Goal: Task Accomplishment & Management: Manage account settings

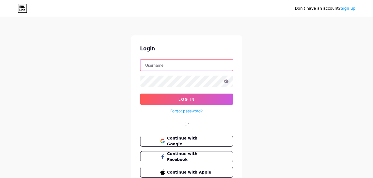
click at [187, 69] on input "text" at bounding box center [187, 65] width 92 height 11
type input "itudewalogin"
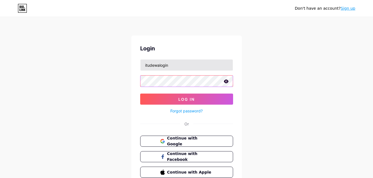
click at [140, 94] on button "Log In" at bounding box center [186, 99] width 93 height 11
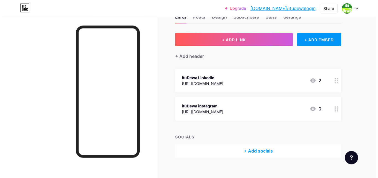
scroll to position [25, 0]
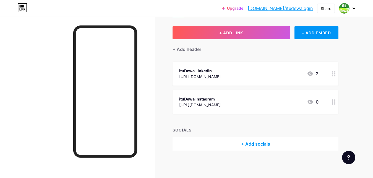
click at [221, 69] on div "ituDewa Linkedin" at bounding box center [200, 71] width 42 height 6
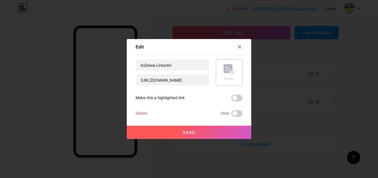
click at [228, 69] on rect at bounding box center [228, 68] width 9 height 9
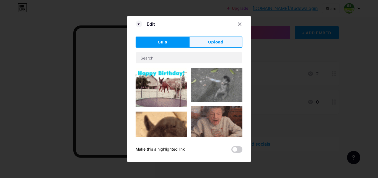
click at [214, 42] on span "Upload" at bounding box center [215, 42] width 15 height 6
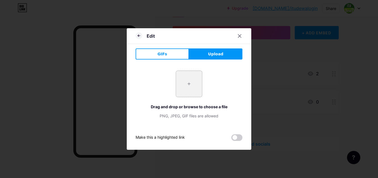
click at [192, 86] on input "file" at bounding box center [189, 84] width 26 height 26
type input "C:\fakepath\itudewa-.gif"
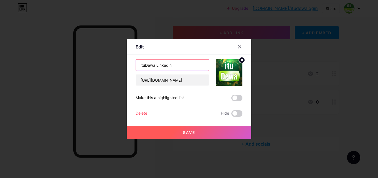
drag, startPoint x: 157, startPoint y: 63, endPoint x: 193, endPoint y: 63, distance: 36.5
click at [193, 63] on input "ituDewa Linkedin" at bounding box center [172, 65] width 73 height 11
type input "ituDewa Login"
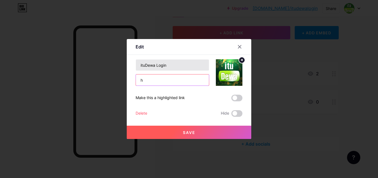
scroll to position [0, 0]
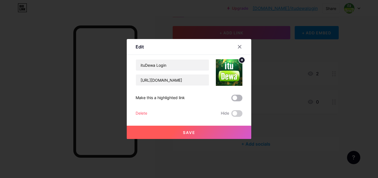
click at [237, 98] on span at bounding box center [236, 98] width 11 height 7
click at [231, 99] on input "checkbox" at bounding box center [231, 99] width 0 height 0
click at [180, 134] on button "Save" at bounding box center [189, 132] width 125 height 13
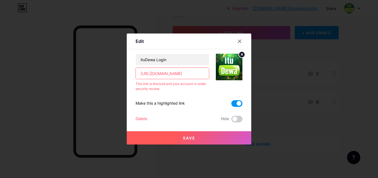
click at [157, 73] on input "[URL][DOMAIN_NAME]" at bounding box center [172, 73] width 73 height 11
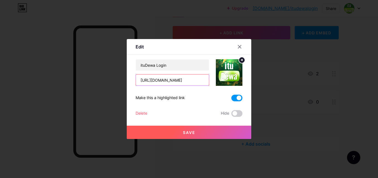
type input "[URL][DOMAIN_NAME]"
click at [240, 99] on span at bounding box center [236, 98] width 11 height 7
click at [231, 99] on input "checkbox" at bounding box center [231, 99] width 0 height 0
click at [183, 132] on span "Save" at bounding box center [189, 132] width 12 height 5
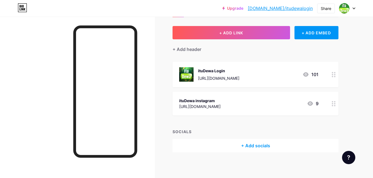
click at [287, 99] on div "ituDewa instagram [URL][DOMAIN_NAME] 9" at bounding box center [248, 103] width 139 height 13
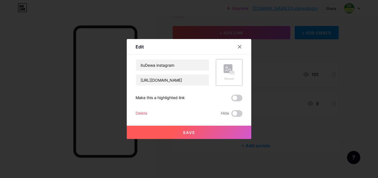
click at [229, 75] on div "Picture" at bounding box center [229, 72] width 11 height 17
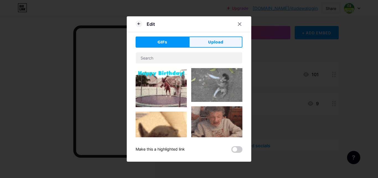
click at [221, 47] on button "Upload" at bounding box center [215, 42] width 53 height 11
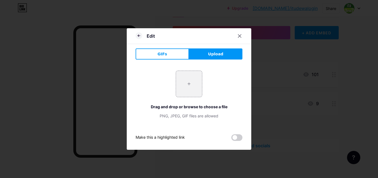
click at [222, 42] on div "Edit" at bounding box center [189, 37] width 125 height 13
click at [189, 81] on input "file" at bounding box center [189, 84] width 26 height 26
type input "C:\fakepath\itudewa.poker.jpg"
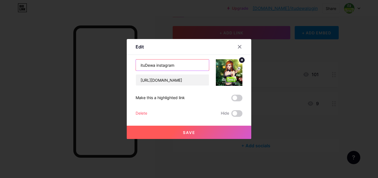
click at [166, 65] on input "ituDewa instagram" at bounding box center [172, 65] width 73 height 11
type input "ituDewa Link Alternatif Resmi"
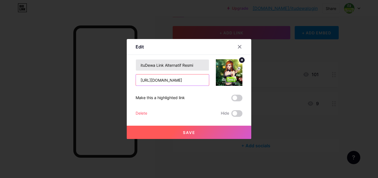
scroll to position [0, 20]
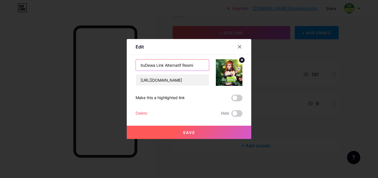
drag, startPoint x: 202, startPoint y: 63, endPoint x: 137, endPoint y: 63, distance: 64.5
click at [137, 63] on input "ituDewa Link Alternatif Resmi" at bounding box center [172, 65] width 73 height 11
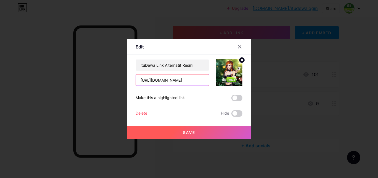
click at [188, 83] on input "[URL][DOMAIN_NAME]" at bounding box center [172, 79] width 73 height 11
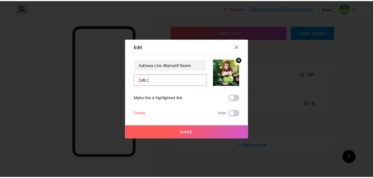
scroll to position [0, 0]
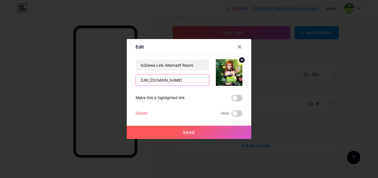
type input "[URL][DOMAIN_NAME]"
click at [184, 132] on span "Save" at bounding box center [189, 132] width 12 height 5
click at [197, 132] on button "Save" at bounding box center [189, 132] width 125 height 13
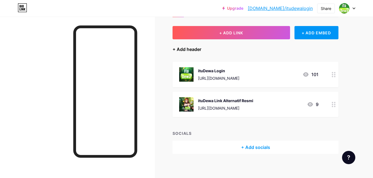
click at [185, 48] on div "+ Add header" at bounding box center [187, 49] width 29 height 7
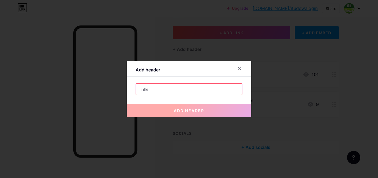
click at [171, 91] on input "text" at bounding box center [189, 89] width 106 height 11
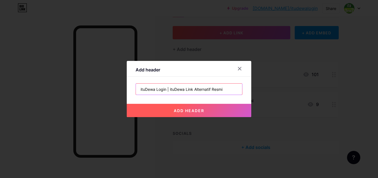
type input "ituDewa Login | ituDewa Link Alternatif Resmi"
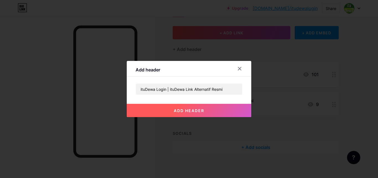
click at [185, 107] on button "add header" at bounding box center [189, 110] width 125 height 13
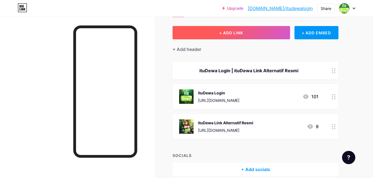
click at [224, 37] on button "+ ADD LINK" at bounding box center [232, 32] width 118 height 13
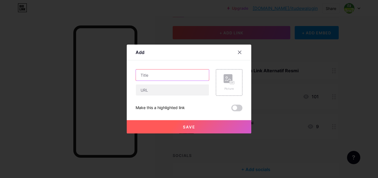
click at [172, 77] on input "text" at bounding box center [172, 74] width 73 height 11
type input "Daftar ID Pro ituDewa"
click at [233, 80] on icon at bounding box center [229, 79] width 11 height 10
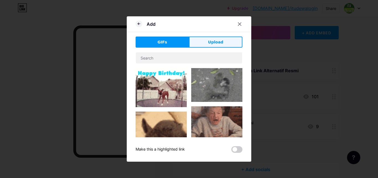
click at [220, 44] on span "Upload" at bounding box center [215, 42] width 15 height 6
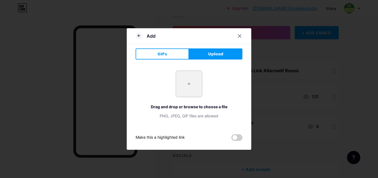
click at [192, 84] on input "file" at bounding box center [189, 84] width 26 height 26
type input "C:\fakepath\itudewa-daftar.gif"
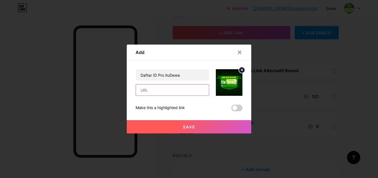
click at [169, 90] on input "text" at bounding box center [172, 89] width 73 height 11
type input "Daftar ID Pro ituDewa"
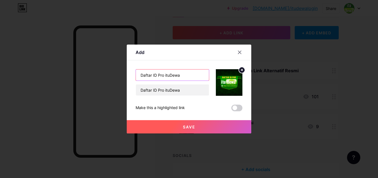
drag, startPoint x: 192, startPoint y: 74, endPoint x: 133, endPoint y: 71, distance: 58.8
click at [136, 71] on input "Daftar ID Pro ituDewa" at bounding box center [172, 74] width 73 height 11
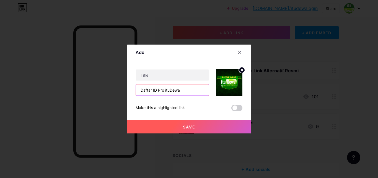
drag, startPoint x: 193, startPoint y: 89, endPoint x: 138, endPoint y: 88, distance: 55.1
click at [138, 88] on input "Daftar ID Pro ituDewa" at bounding box center [172, 89] width 73 height 11
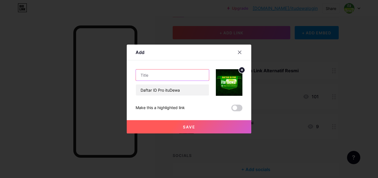
click at [193, 76] on input "text" at bounding box center [172, 74] width 73 height 11
paste input "Daftar ID Pro ituDewa"
type input "Daftar ID Pro ituDewa"
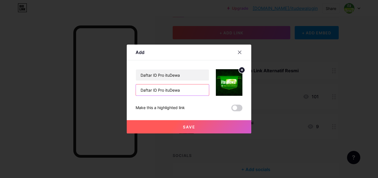
drag, startPoint x: 188, startPoint y: 87, endPoint x: 135, endPoint y: 86, distance: 53.4
click at [136, 86] on input "Daftar ID Pro ituDewa" at bounding box center [172, 89] width 73 height 11
paste input "[URL][DOMAIN_NAME]"
type input "[URL][DOMAIN_NAME]"
click at [189, 125] on span "Save" at bounding box center [189, 127] width 12 height 5
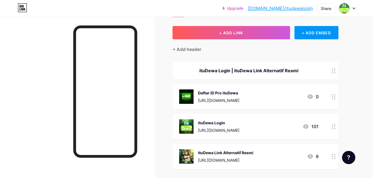
click at [237, 72] on div "ituDewa Login | ituDewa Link Alternatif Resmi" at bounding box center [248, 70] width 139 height 7
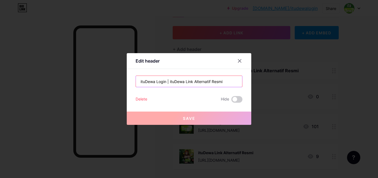
click at [159, 81] on input "ituDewa Login | ituDewa Link Alternatif Resmi" at bounding box center [189, 81] width 106 height 11
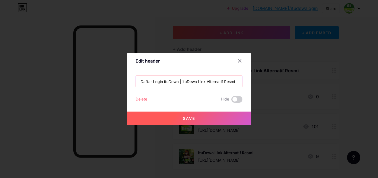
type input "Daftar Login ituDewa | ituDewa Link Alternatif Resmi"
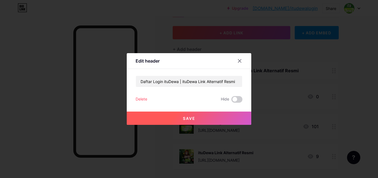
click at [184, 116] on span "Save" at bounding box center [189, 118] width 12 height 5
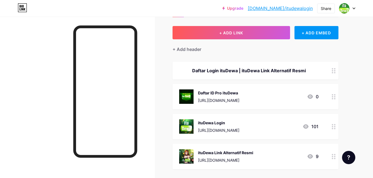
click at [244, 70] on div "Daftar Login ituDewa | ituDewa Link Alternatif Resmi" at bounding box center [248, 70] width 139 height 7
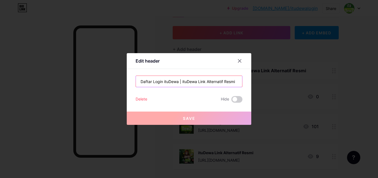
click at [183, 79] on input "Daftar Login ituDewa | ituDewa Link Alternatif Resmi" at bounding box center [189, 81] width 106 height 11
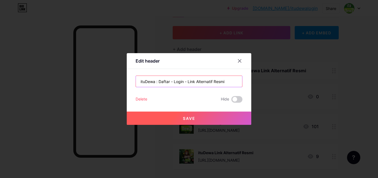
type input "ituDewa : Daftar - Login - Link Alternatif Resmi"
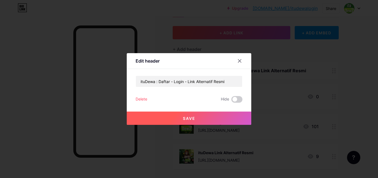
click at [180, 115] on button "Save" at bounding box center [189, 118] width 125 height 13
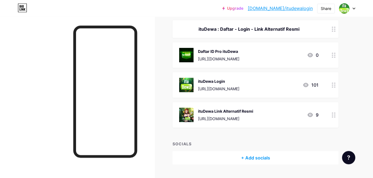
scroll to position [81, 0]
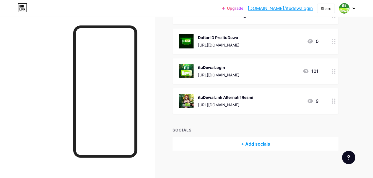
click at [256, 146] on div "+ Add socials" at bounding box center [256, 143] width 166 height 13
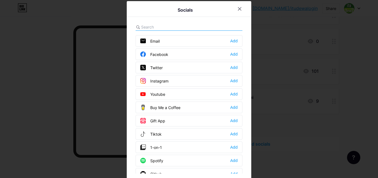
click at [195, 26] on div at bounding box center [189, 27] width 107 height 7
click at [145, 26] on input "text" at bounding box center [171, 27] width 61 height 6
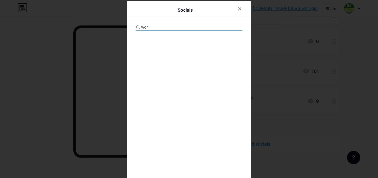
type input "word"
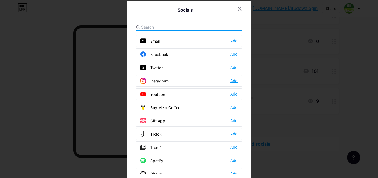
click at [230, 81] on div "Add" at bounding box center [233, 81] width 7 height 6
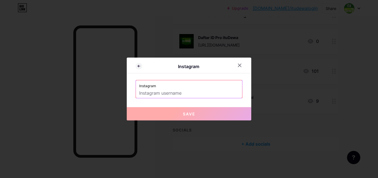
paste input "itudewaidnpoker"
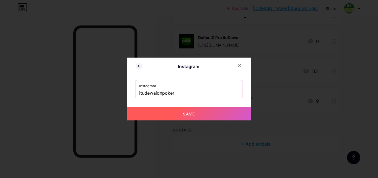
click at [189, 114] on span "Save" at bounding box center [189, 114] width 12 height 5
type input "[URL][DOMAIN_NAME]"
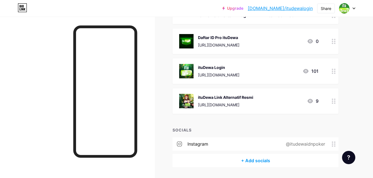
click at [256, 159] on div "+ Add socials" at bounding box center [256, 160] width 166 height 13
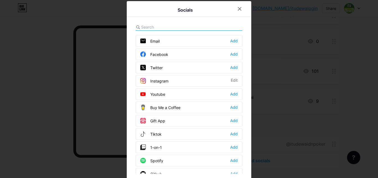
click at [176, 25] on input "text" at bounding box center [171, 27] width 61 height 6
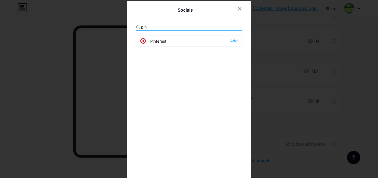
type input "pin"
click at [230, 41] on div "Add" at bounding box center [233, 41] width 7 height 6
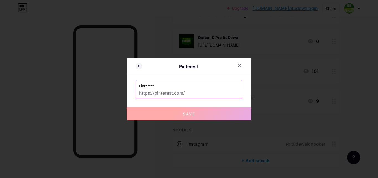
paste input "[URL][DOMAIN_NAME]"
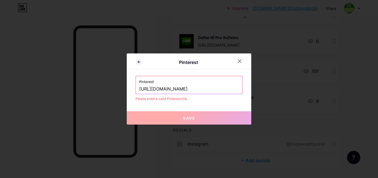
click at [160, 87] on input "[URL][DOMAIN_NAME]" at bounding box center [189, 88] width 100 height 9
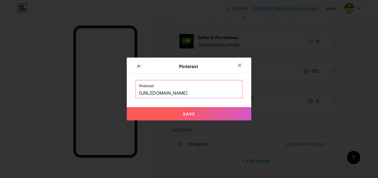
type input "[URL][DOMAIN_NAME]"
click at [208, 117] on button "Save" at bounding box center [189, 113] width 125 height 13
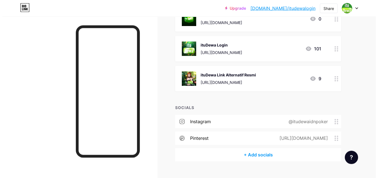
scroll to position [114, 0]
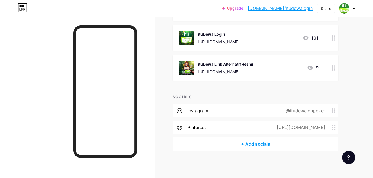
click at [257, 143] on div "+ Add socials" at bounding box center [256, 143] width 166 height 13
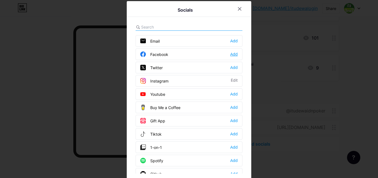
click at [230, 54] on div "Add" at bounding box center [233, 54] width 7 height 6
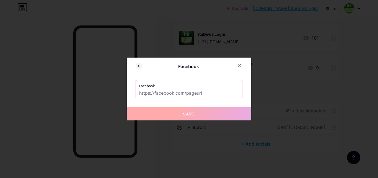
paste input "[URL][DOMAIN_NAME][DOMAIN_NAME]"
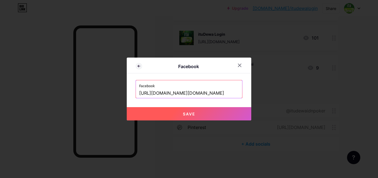
type input "[URL][DOMAIN_NAME][DOMAIN_NAME]"
click at [185, 113] on span "Save" at bounding box center [189, 114] width 12 height 5
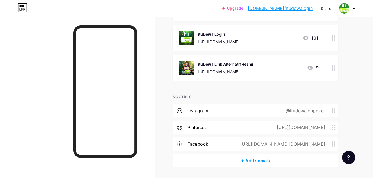
click at [257, 162] on div "+ Add socials" at bounding box center [256, 160] width 166 height 13
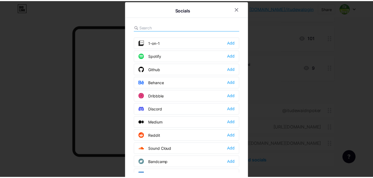
scroll to position [139, 0]
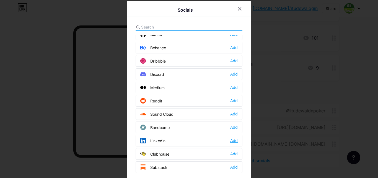
click at [230, 140] on div "Add" at bounding box center [233, 141] width 7 height 6
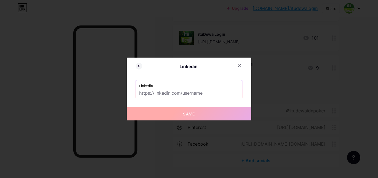
paste input "[URL][DOMAIN_NAME]"
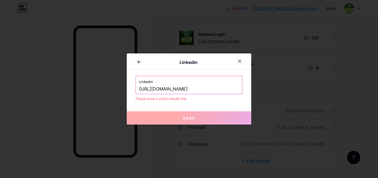
click at [159, 89] on input "[URL][DOMAIN_NAME]" at bounding box center [189, 88] width 100 height 9
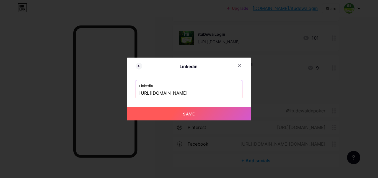
type input "[URL][DOMAIN_NAME]"
click at [212, 110] on button "Save" at bounding box center [189, 113] width 125 height 13
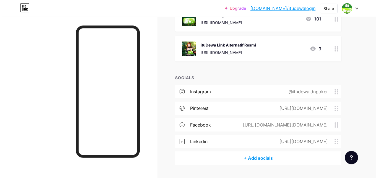
scroll to position [147, 0]
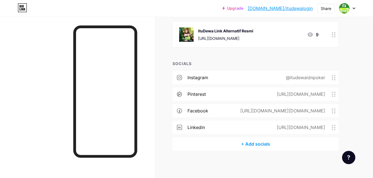
click at [257, 144] on div "+ Add socials" at bounding box center [256, 143] width 166 height 13
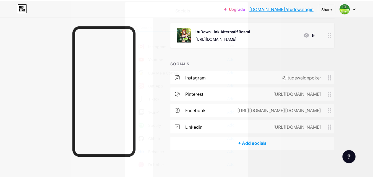
scroll to position [70, 0]
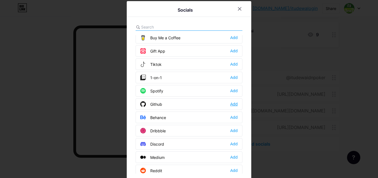
click at [230, 104] on div "Add" at bounding box center [233, 104] width 7 height 6
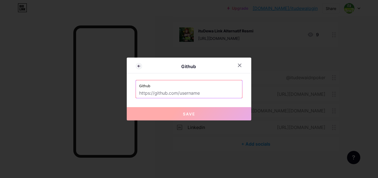
paste input "[URL][DOMAIN_NAME]"
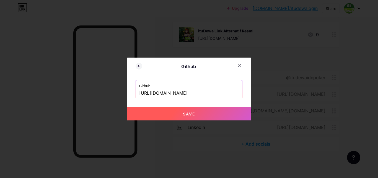
type input "[URL][DOMAIN_NAME]"
click at [200, 111] on button "Save" at bounding box center [189, 113] width 125 height 13
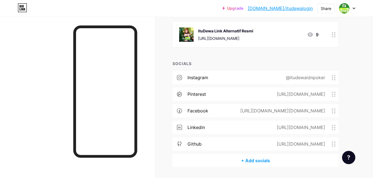
click at [252, 158] on div "+ Add socials" at bounding box center [256, 160] width 166 height 13
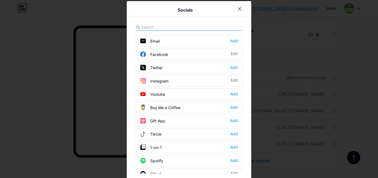
click at [232, 66] on div "Twitter Add" at bounding box center [189, 68] width 107 height 12
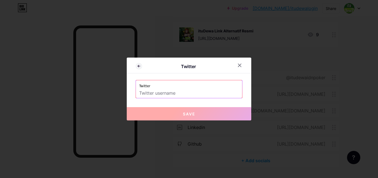
paste input "itudewa_site"
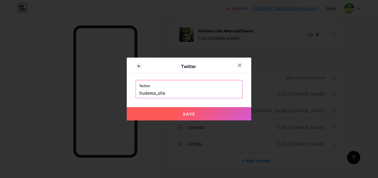
click at [187, 115] on span "Save" at bounding box center [189, 114] width 12 height 5
type input "[URL][DOMAIN_NAME]"
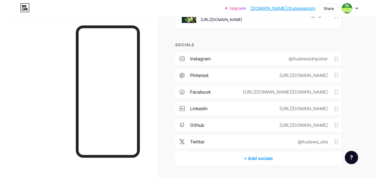
scroll to position [175, 0]
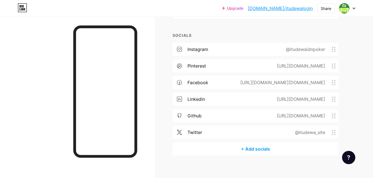
click at [259, 149] on div "+ Add socials" at bounding box center [256, 148] width 166 height 13
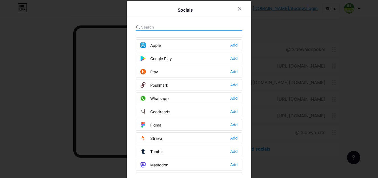
scroll to position [453, 0]
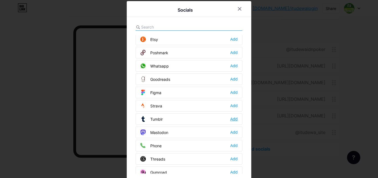
click at [230, 118] on div "Add" at bounding box center [233, 119] width 7 height 6
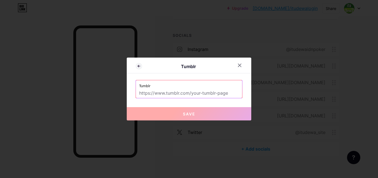
paste input "[URL][DOMAIN_NAME]"
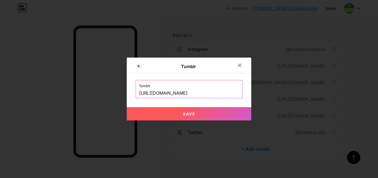
type input "[URL][DOMAIN_NAME]"
click at [194, 112] on span "Save" at bounding box center [189, 114] width 12 height 5
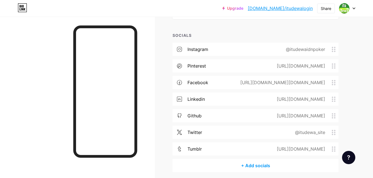
click at [263, 165] on div "+ Add socials" at bounding box center [256, 165] width 166 height 13
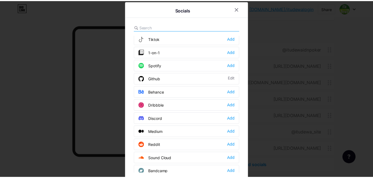
scroll to position [139, 0]
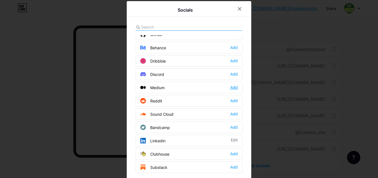
click at [231, 87] on div "Add" at bounding box center [233, 88] width 7 height 6
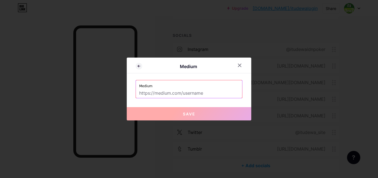
click at [192, 95] on input "text" at bounding box center [189, 93] width 100 height 9
paste input "[URL][DOMAIN_NAME]"
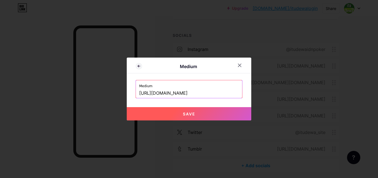
type input "[URL][DOMAIN_NAME]"
click at [192, 113] on span "Save" at bounding box center [189, 114] width 12 height 5
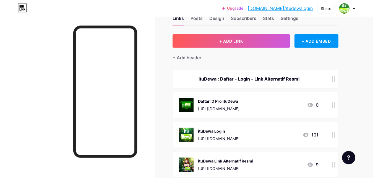
scroll to position [16, 0]
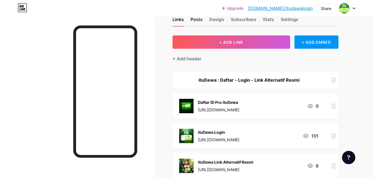
click at [192, 19] on div "Posts" at bounding box center [197, 21] width 12 height 10
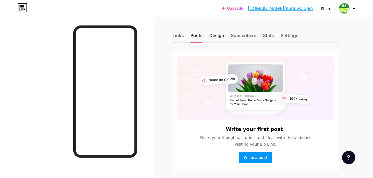
click at [218, 35] on div "Design" at bounding box center [217, 37] width 15 height 10
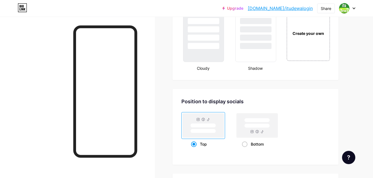
scroll to position [678, 0]
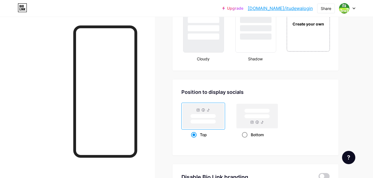
click at [245, 135] on span at bounding box center [245, 135] width 6 height 6
click at [245, 140] on input "Bottom" at bounding box center [244, 142] width 4 height 4
radio input "true"
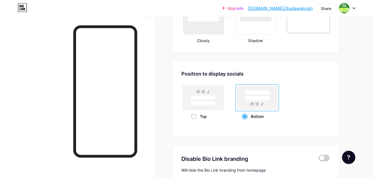
scroll to position [764, 0]
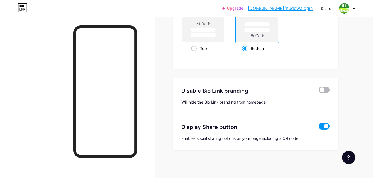
click at [327, 88] on span at bounding box center [324, 90] width 11 height 7
click at [319, 91] on input "checkbox" at bounding box center [319, 91] width 0 height 0
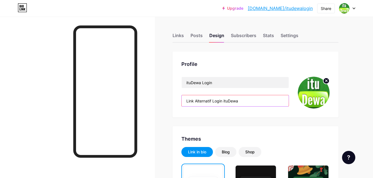
click at [272, 102] on input "Link Alternatif Login ituDewa" at bounding box center [235, 100] width 107 height 11
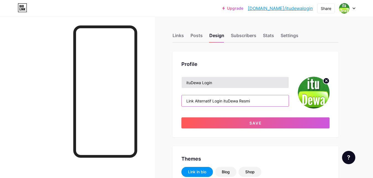
type input "Link Alternatif Login ituDewa Resmi"
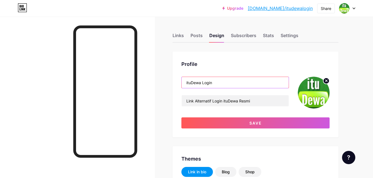
click at [242, 84] on input "ituDewa Login" at bounding box center [235, 82] width 107 height 11
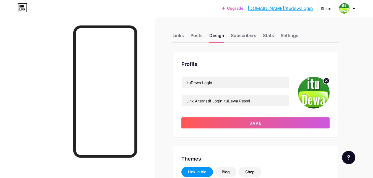
click at [327, 81] on icon at bounding box center [327, 81] width 2 height 2
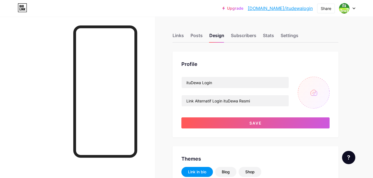
click at [314, 89] on input "file" at bounding box center [314, 93] width 32 height 32
type input "C:\fakepath\itudewa.gif"
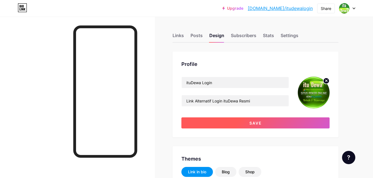
click at [255, 123] on span "Save" at bounding box center [256, 123] width 12 height 5
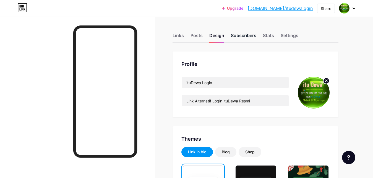
click at [247, 35] on div "Subscribers" at bounding box center [243, 37] width 25 height 10
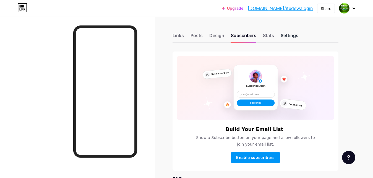
click at [291, 35] on div "Settings" at bounding box center [290, 37] width 18 height 10
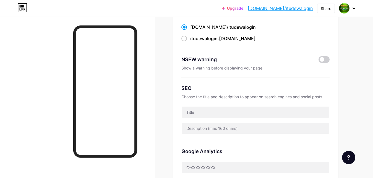
scroll to position [56, 0]
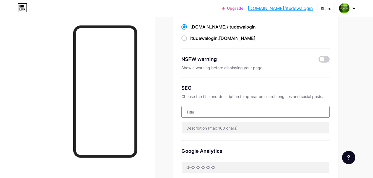
click at [222, 108] on input "text" at bounding box center [256, 111] width 148 height 11
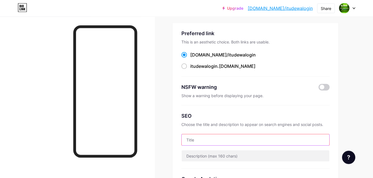
scroll to position [28, 0]
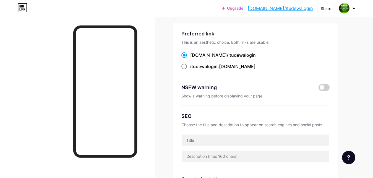
click at [186, 65] on span at bounding box center [185, 67] width 6 height 6
click at [190, 70] on input "itudewalogin .[DOMAIN_NAME]" at bounding box center [192, 72] width 4 height 4
radio input "true"
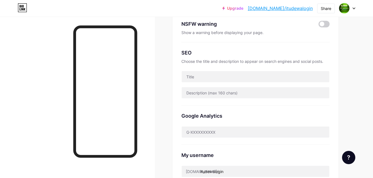
scroll to position [113, 0]
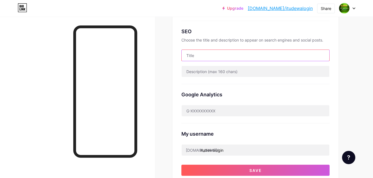
click at [211, 55] on input "text" at bounding box center [256, 55] width 148 height 11
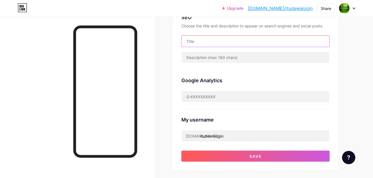
scroll to position [141, 0]
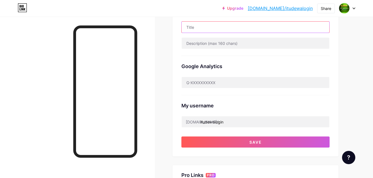
paste input "ituDewa | Daftar Login ituDewa | Link Alternatif ituDewa Resmi"
type input "ituDewa | Daftar Login ituDewa | Link Alternatif ituDewa Resmi"
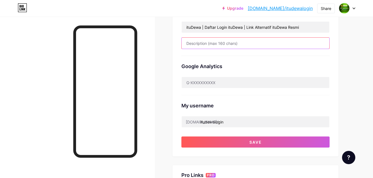
paste input "ituDewa : Daftar ituDewa, Login ituDewa, Link Alternatif ituDewa, Link ituDewa …"
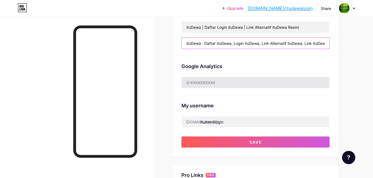
scroll to position [0, 18]
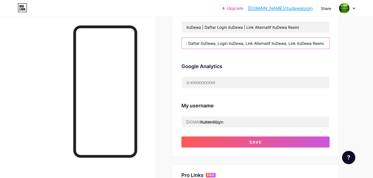
type input "ituDewa : Daftar ituDewa, Login ituDewa, Link Alternatif ituDewa, Link ituDewa …"
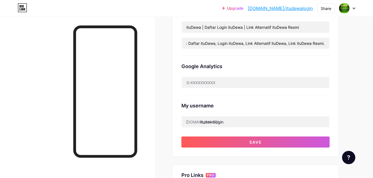
click at [366, 72] on div "Upgrade [DOMAIN_NAME]/itudew... [DOMAIN_NAME]/itudewalogin Share Switch account…" at bounding box center [186, 88] width 373 height 458
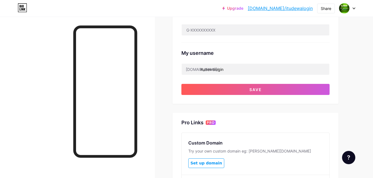
scroll to position [198, 0]
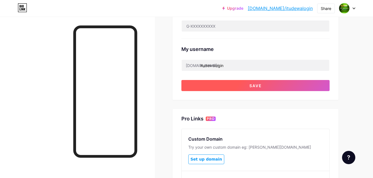
click at [318, 85] on button "Save" at bounding box center [256, 85] width 148 height 11
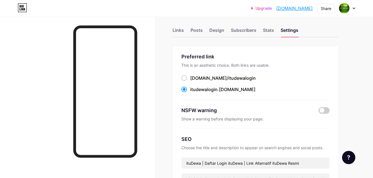
scroll to position [0, 0]
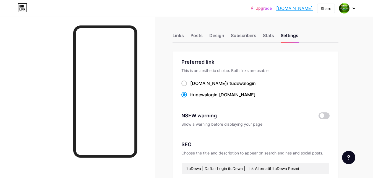
click at [356, 10] on div "Upgrade [DOMAIN_NAME]... [DOMAIN_NAME] Share Switch accounts ituDewa Login [DOM…" at bounding box center [186, 8] width 373 height 10
click at [353, 9] on icon at bounding box center [354, 8] width 3 height 2
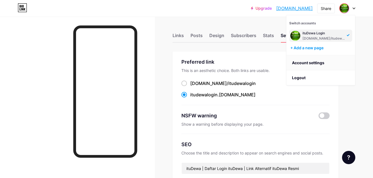
click at [319, 64] on link "Account settings" at bounding box center [321, 62] width 69 height 15
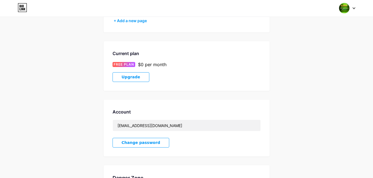
scroll to position [85, 0]
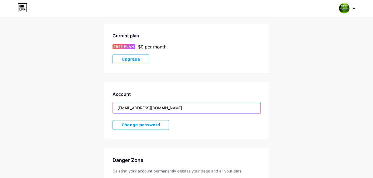
drag, startPoint x: 175, startPoint y: 106, endPoint x: 82, endPoint y: 106, distance: 93.0
click at [113, 106] on input "[EMAIL_ADDRESS][DOMAIN_NAME]" at bounding box center [187, 107] width 148 height 11
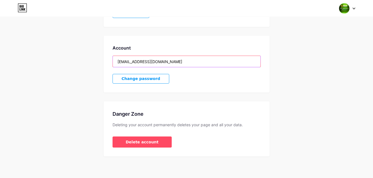
scroll to position [0, 0]
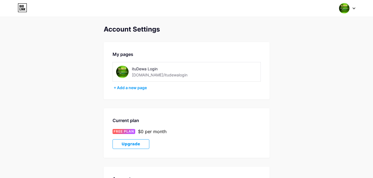
click at [354, 10] on div at bounding box center [348, 8] width 16 height 10
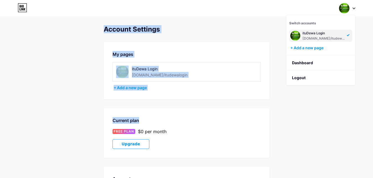
drag, startPoint x: 310, startPoint y: 77, endPoint x: 321, endPoint y: 114, distance: 38.2
click at [321, 86] on div "Switch accounts ituDewa Login [DOMAIN_NAME]/itudewalogin + Add a new page Dashb…" at bounding box center [320, 50] width 69 height 71
click at [308, 64] on link "Dashboard" at bounding box center [321, 62] width 69 height 15
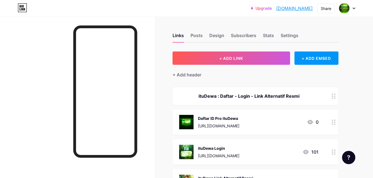
click at [354, 8] on icon at bounding box center [354, 8] width 3 height 2
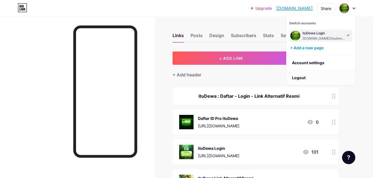
click at [347, 77] on li "Logout" at bounding box center [321, 77] width 69 height 15
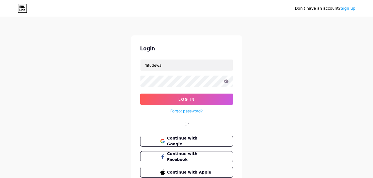
type input "1itudewa"
click at [140, 94] on button "Log In" at bounding box center [186, 99] width 93 height 11
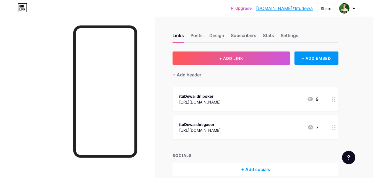
click at [354, 7] on div at bounding box center [348, 8] width 16 height 10
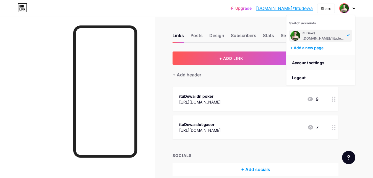
click at [319, 62] on link "Account settings" at bounding box center [321, 62] width 69 height 15
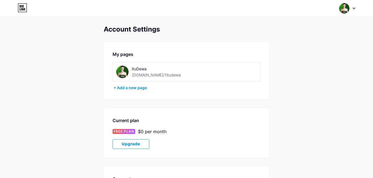
click at [138, 69] on div "ituDewa" at bounding box center [164, 69] width 64 height 6
click at [347, 8] on img at bounding box center [344, 8] width 11 height 11
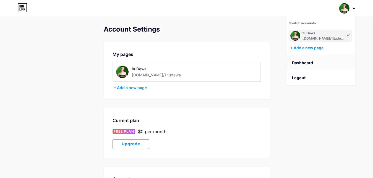
click at [312, 66] on link "Dashboard" at bounding box center [321, 62] width 69 height 15
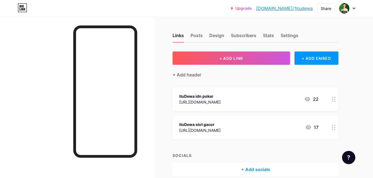
scroll to position [25, 0]
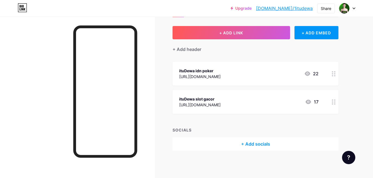
click at [352, 4] on div at bounding box center [348, 8] width 16 height 10
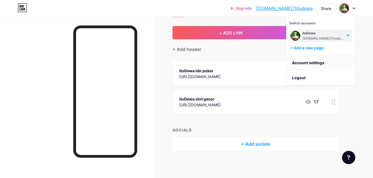
click at [318, 64] on link "Account settings" at bounding box center [321, 62] width 69 height 15
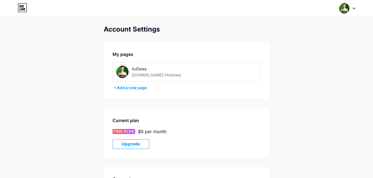
click at [349, 9] on img at bounding box center [344, 8] width 11 height 11
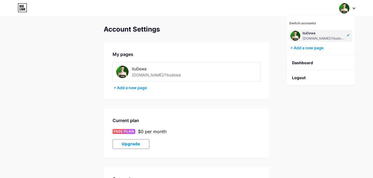
click at [307, 35] on div "ituDewa" at bounding box center [324, 33] width 43 height 4
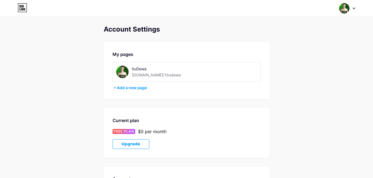
click at [24, 9] on icon at bounding box center [25, 9] width 2 height 2
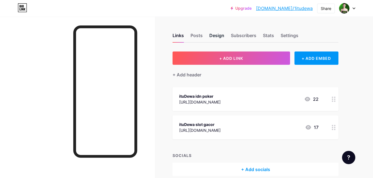
click at [221, 33] on div "Design" at bounding box center [217, 37] width 15 height 10
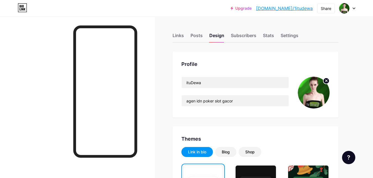
click at [327, 81] on icon at bounding box center [327, 81] width 2 height 2
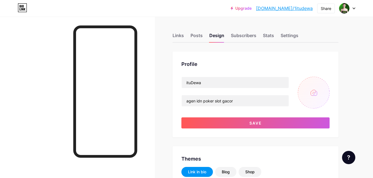
click at [319, 90] on input "file" at bounding box center [314, 93] width 32 height 32
type input "C:\fakepath\itudewa.gif"
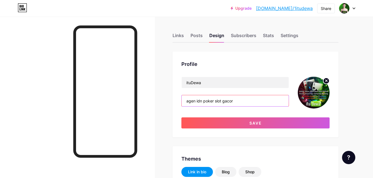
click at [249, 99] on input "agen idn poker slot gacor" at bounding box center [235, 100] width 107 height 11
paste input "Daftar Situs IDN Poker Slot Online Resmi Gampang Menang"
type input "Daftar Situs IDN Poker Slot Online Resmi Gampang Menang"
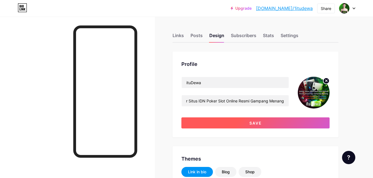
click at [273, 121] on button "Save" at bounding box center [256, 122] width 148 height 11
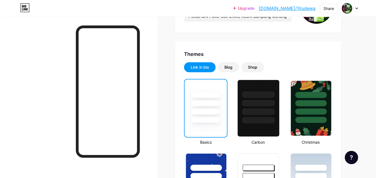
scroll to position [0, 0]
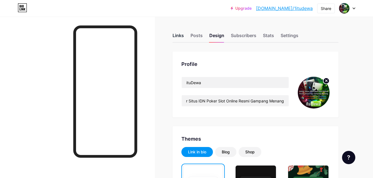
click at [176, 37] on div "Links" at bounding box center [178, 37] width 11 height 10
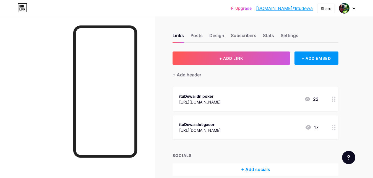
click at [221, 101] on div "[URL][DOMAIN_NAME]" at bounding box center [200, 102] width 42 height 6
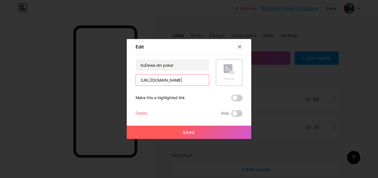
click at [192, 78] on input "[URL][DOMAIN_NAME]" at bounding box center [172, 79] width 73 height 11
type input "[URL][DOMAIN_NAME]"
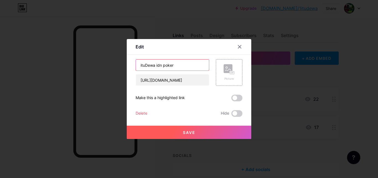
drag, startPoint x: 187, startPoint y: 66, endPoint x: 129, endPoint y: 63, distance: 57.7
click at [136, 63] on input "ituDewa idn poker" at bounding box center [172, 65] width 73 height 11
type input "Daftar ituDewa IDN Poker Slot Gacor"
click at [229, 68] on rect at bounding box center [228, 68] width 9 height 9
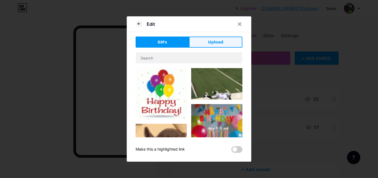
click at [225, 40] on button "Upload" at bounding box center [215, 42] width 53 height 11
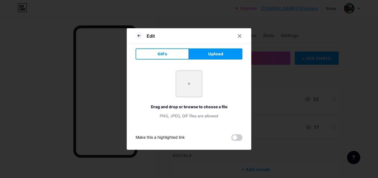
click at [187, 83] on input "file" at bounding box center [189, 84] width 26 height 26
type input "C:\fakepath\itudewa.gif"
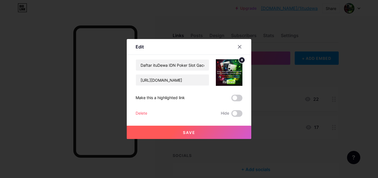
click at [191, 131] on span "Save" at bounding box center [189, 132] width 12 height 5
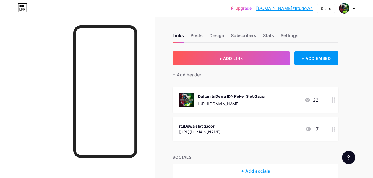
click at [206, 128] on div "ituDewa slot gacor" at bounding box center [200, 126] width 42 height 6
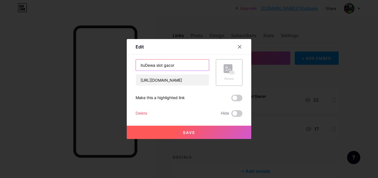
drag, startPoint x: 187, startPoint y: 66, endPoint x: 104, endPoint y: 66, distance: 82.8
click at [136, 66] on input "ituDewa slot gacor" at bounding box center [172, 65] width 73 height 11
type input "Login ituDewa"
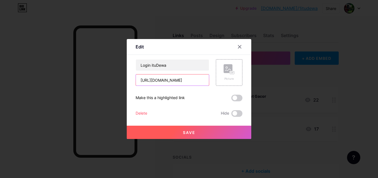
click at [154, 81] on input "[URL][DOMAIN_NAME]" at bounding box center [172, 79] width 73 height 11
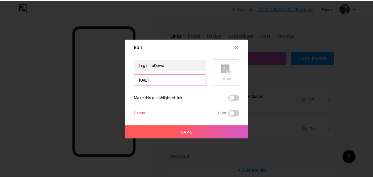
scroll to position [0, 0]
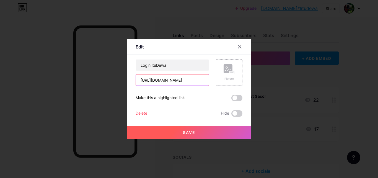
type input "[URL][DOMAIN_NAME]"
click at [230, 73] on rect at bounding box center [232, 72] width 4 height 3
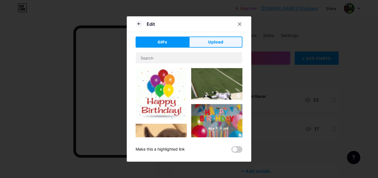
click at [227, 43] on button "Upload" at bounding box center [215, 42] width 53 height 11
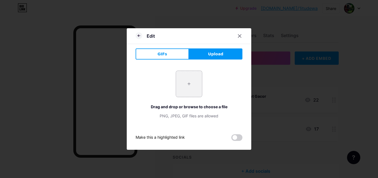
click at [188, 83] on input "file" at bounding box center [189, 84] width 26 height 26
type input "C:\fakepath\itudewa.png"
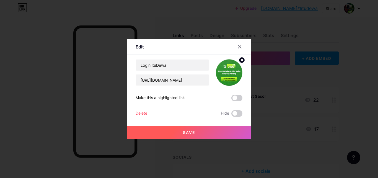
click at [188, 131] on span "Save" at bounding box center [189, 132] width 12 height 5
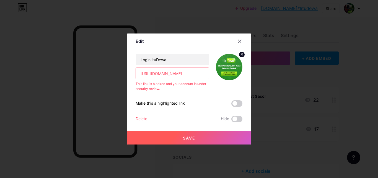
drag, startPoint x: 189, startPoint y: 74, endPoint x: 66, endPoint y: 73, distance: 122.9
click at [136, 74] on input "[URL][DOMAIN_NAME]" at bounding box center [172, 73] width 73 height 11
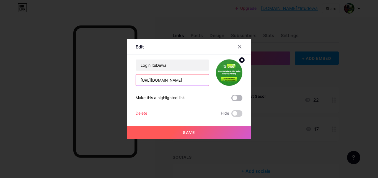
type input "[URL][DOMAIN_NAME]"
click at [240, 97] on span at bounding box center [236, 98] width 11 height 7
click at [231, 99] on input "checkbox" at bounding box center [231, 99] width 0 height 0
click at [187, 133] on span "Save" at bounding box center [189, 132] width 12 height 5
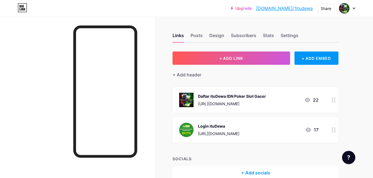
click at [248, 100] on div "Daftar ituDewa IDN Poker Slot Gacor https://osini.co/itudewa" at bounding box center [232, 100] width 68 height 14
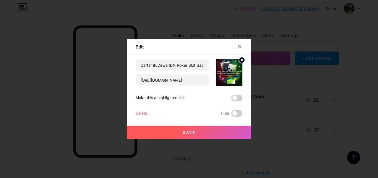
click at [236, 96] on span at bounding box center [236, 98] width 11 height 7
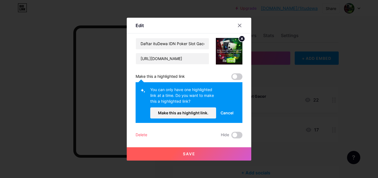
click at [240, 74] on span at bounding box center [236, 76] width 11 height 7
click at [199, 113] on span "Make this as highlight link." at bounding box center [183, 112] width 50 height 5
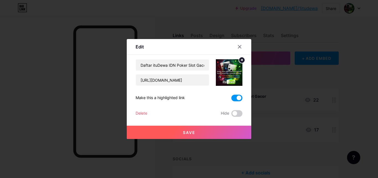
click at [195, 134] on span "Save" at bounding box center [189, 132] width 12 height 5
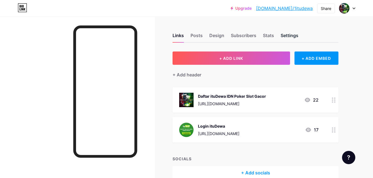
click at [295, 35] on div "Settings" at bounding box center [290, 37] width 18 height 10
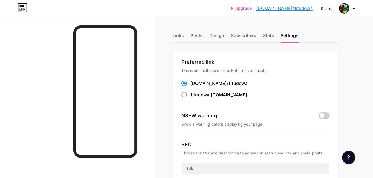
click at [193, 96] on span "1itudewa" at bounding box center [199, 95] width 19 height 6
click at [193, 98] on input "1itudewa .bio.link" at bounding box center [192, 100] width 4 height 4
radio input "true"
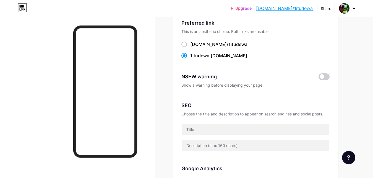
scroll to position [85, 0]
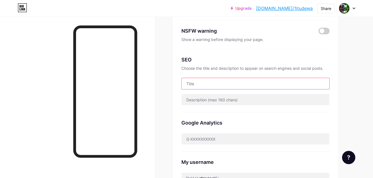
click at [213, 79] on input "text" at bounding box center [256, 83] width 148 height 11
paste input "ituDewa - Situs IDN Poker IDNPlay dan Slot Online Terpercaya"
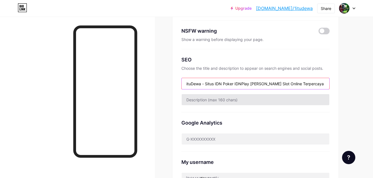
type input "ituDewa - Situs IDN Poker IDNPlay dan Slot Online Terpercaya"
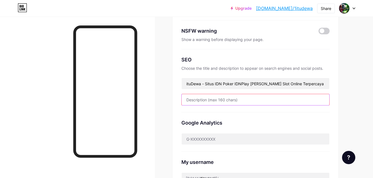
click at [231, 102] on input "text" at bounding box center [256, 99] width 148 height 11
paste input "ituDewa Poker, ituDewa IDN Poker, ituDewa IDN Play, ituDewa Slot, ituDewa Agen …"
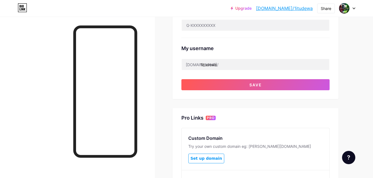
scroll to position [195, 0]
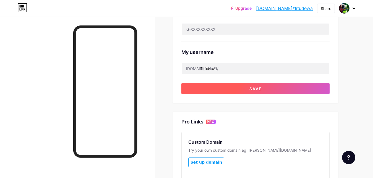
type input "ituDewa Poker, ituDewa IDN Poker, ituDewa IDN Play, ituDewa Slot, ituDewa Agen …"
click at [203, 90] on button "Save" at bounding box center [256, 88] width 148 height 11
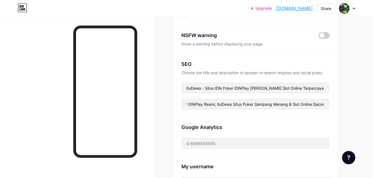
scroll to position [53, 0]
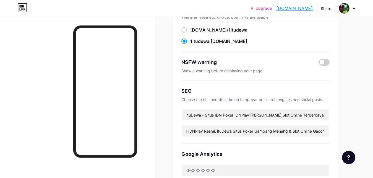
click at [351, 7] on div at bounding box center [348, 8] width 16 height 10
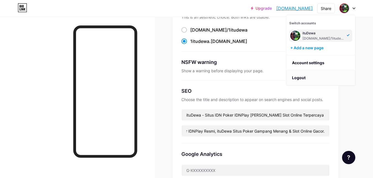
click at [320, 79] on li "Logout" at bounding box center [321, 77] width 69 height 15
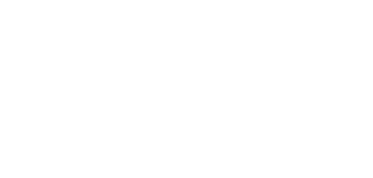
scroll to position [0, 0]
